Goal: Task Accomplishment & Management: Manage account settings

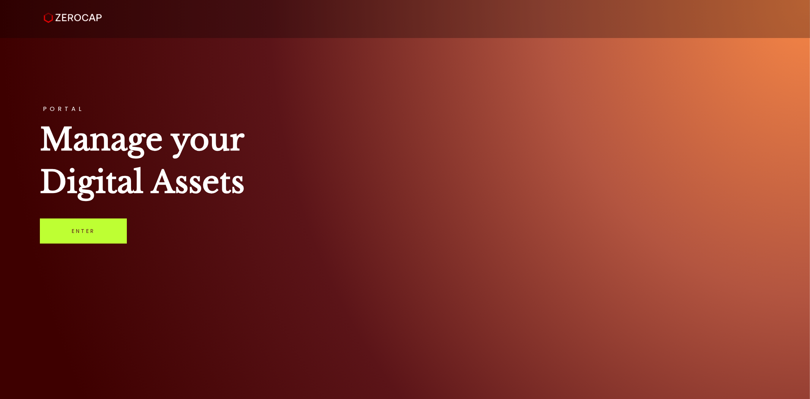
click at [89, 234] on link "Enter" at bounding box center [83, 230] width 87 height 25
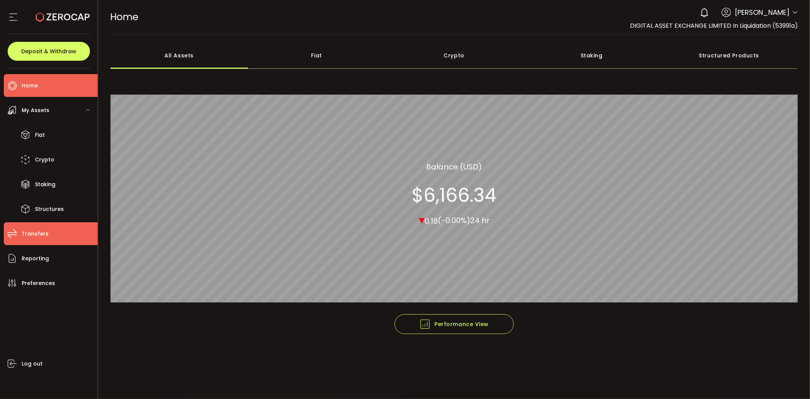
click at [35, 234] on span "Transfers" at bounding box center [35, 233] width 27 height 11
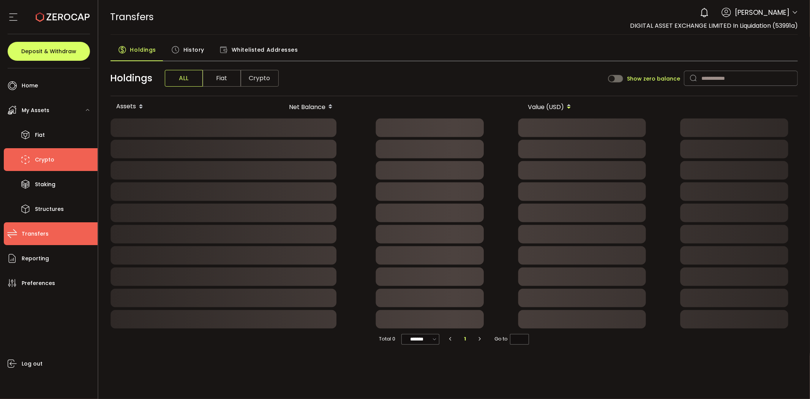
click at [41, 160] on span "Crypto" at bounding box center [44, 159] width 19 height 11
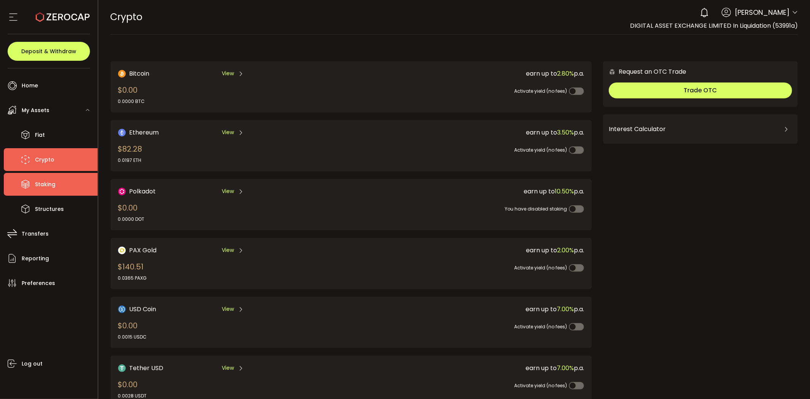
click at [49, 192] on li "Staking" at bounding box center [51, 184] width 94 height 23
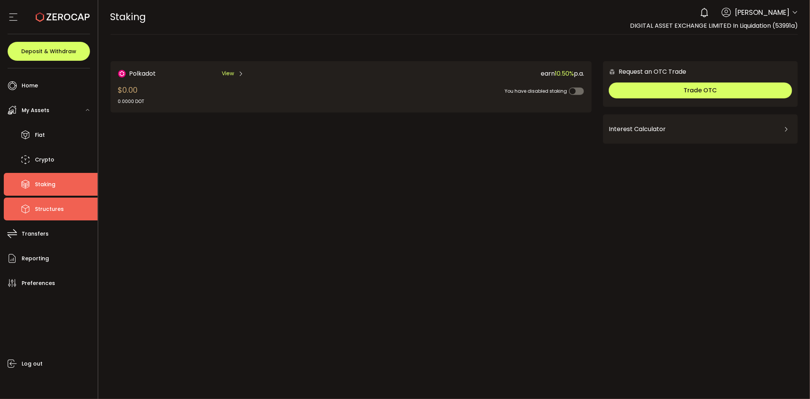
click at [55, 209] on span "Structures" at bounding box center [49, 209] width 29 height 11
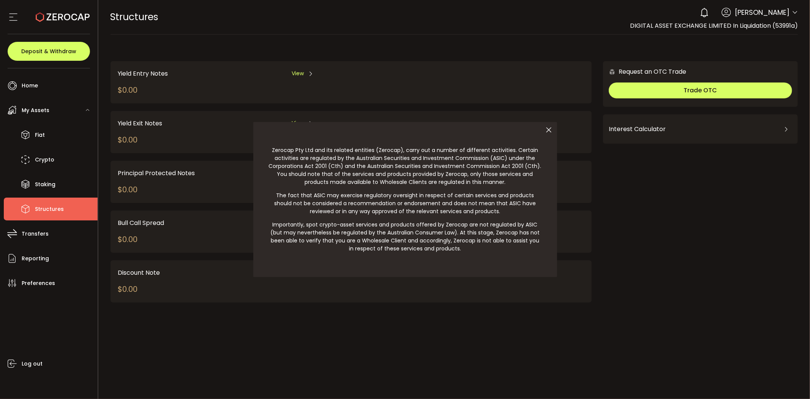
click at [550, 130] on icon at bounding box center [549, 130] width 16 height 16
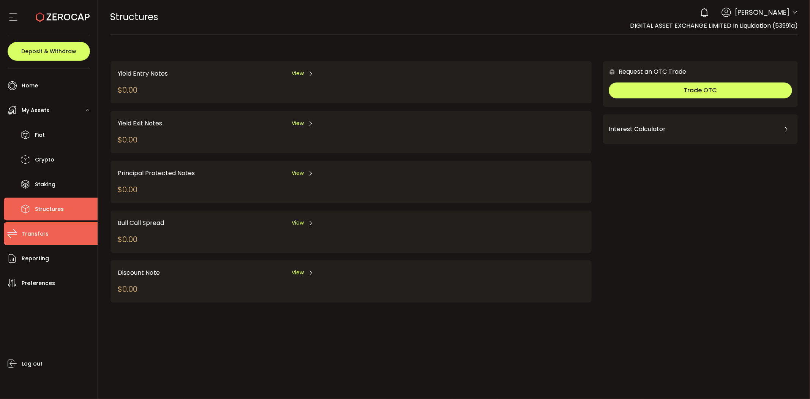
click at [39, 233] on span "Transfers" at bounding box center [35, 233] width 27 height 11
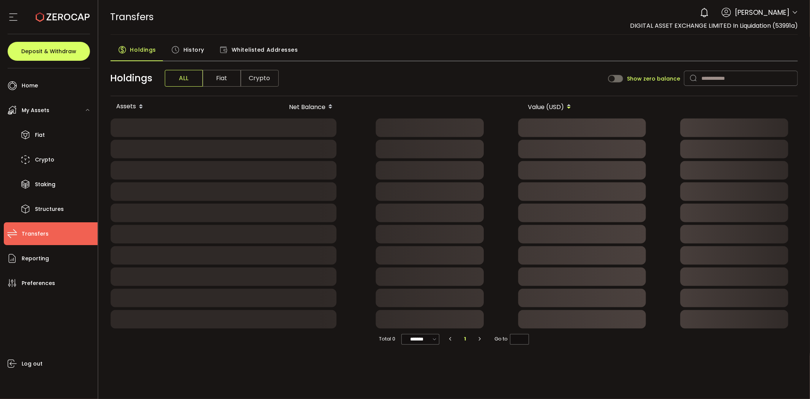
click at [196, 44] on span "History" at bounding box center [193, 49] width 21 height 15
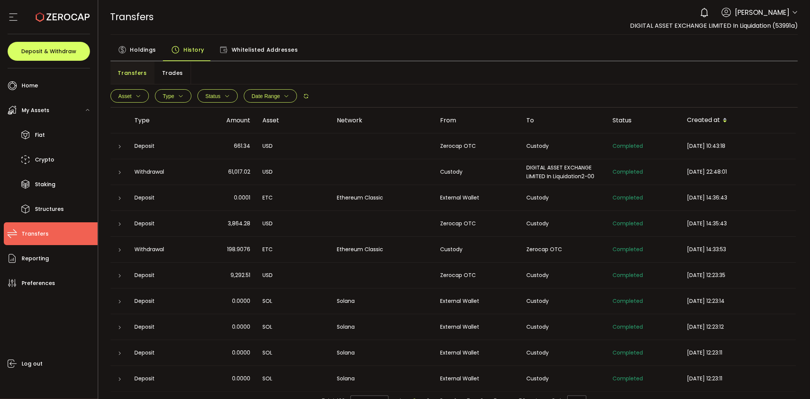
click at [118, 143] on div at bounding box center [120, 146] width 6 height 8
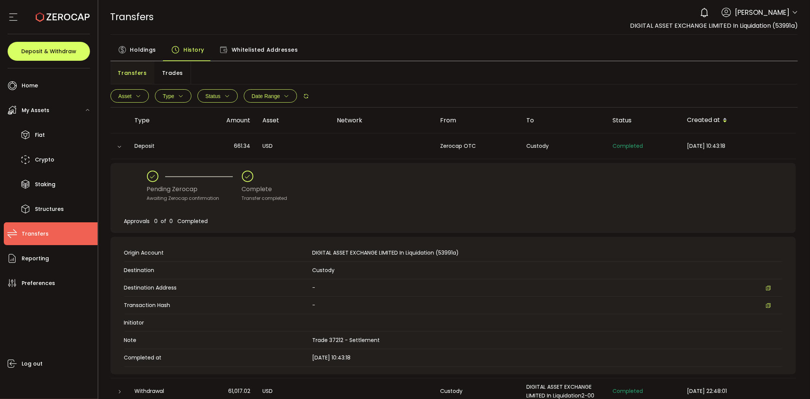
click at [120, 144] on icon at bounding box center [119, 146] width 5 height 5
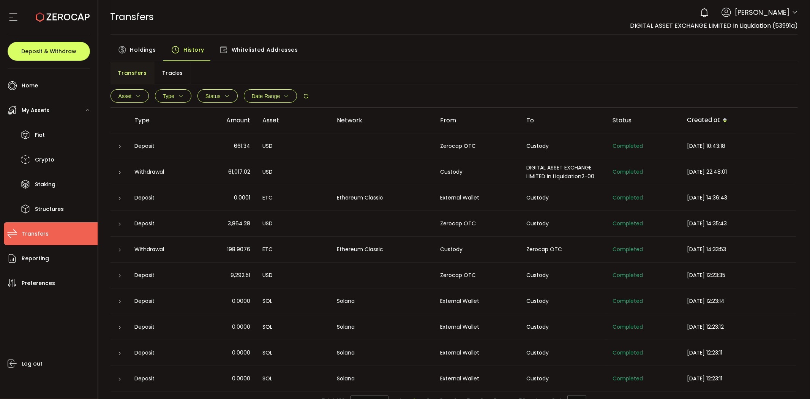
click at [245, 51] on span "Whitelisted Addresses" at bounding box center [265, 49] width 66 height 15
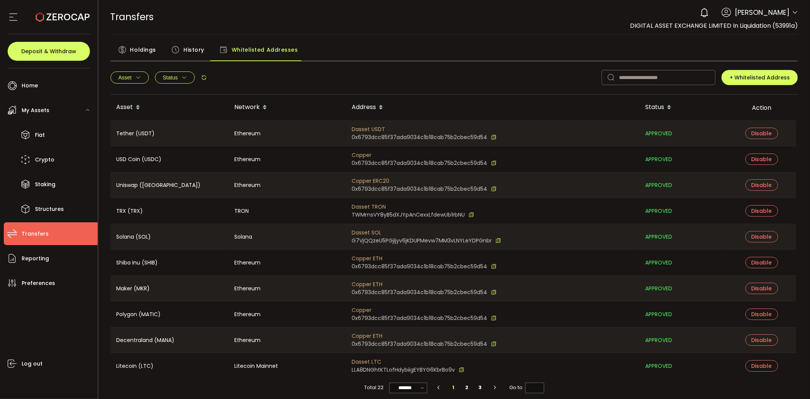
click at [183, 52] on span "History" at bounding box center [193, 49] width 21 height 15
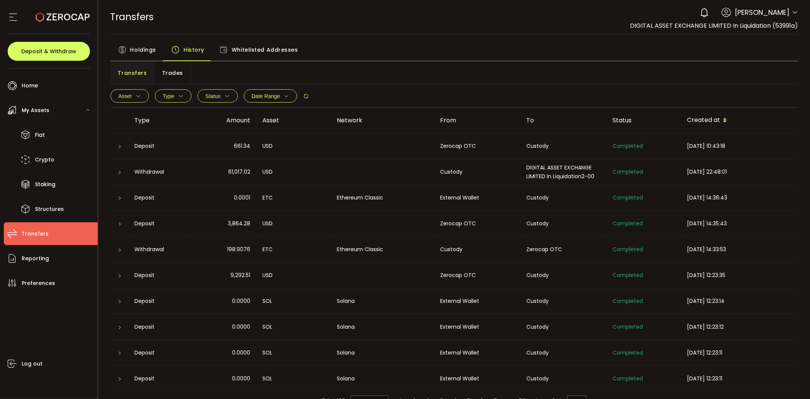
click at [146, 46] on span "Holdings" at bounding box center [143, 49] width 26 height 15
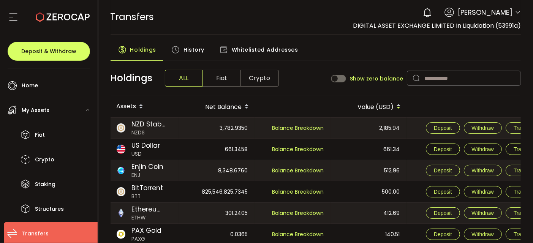
click at [248, 22] on div "TRANSFERS Buy Power $0.00 USD Transfers Transfers Verify Your Identity 0 [PERSO…" at bounding box center [315, 17] width 410 height 34
